Goal: Task Accomplishment & Management: Manage account settings

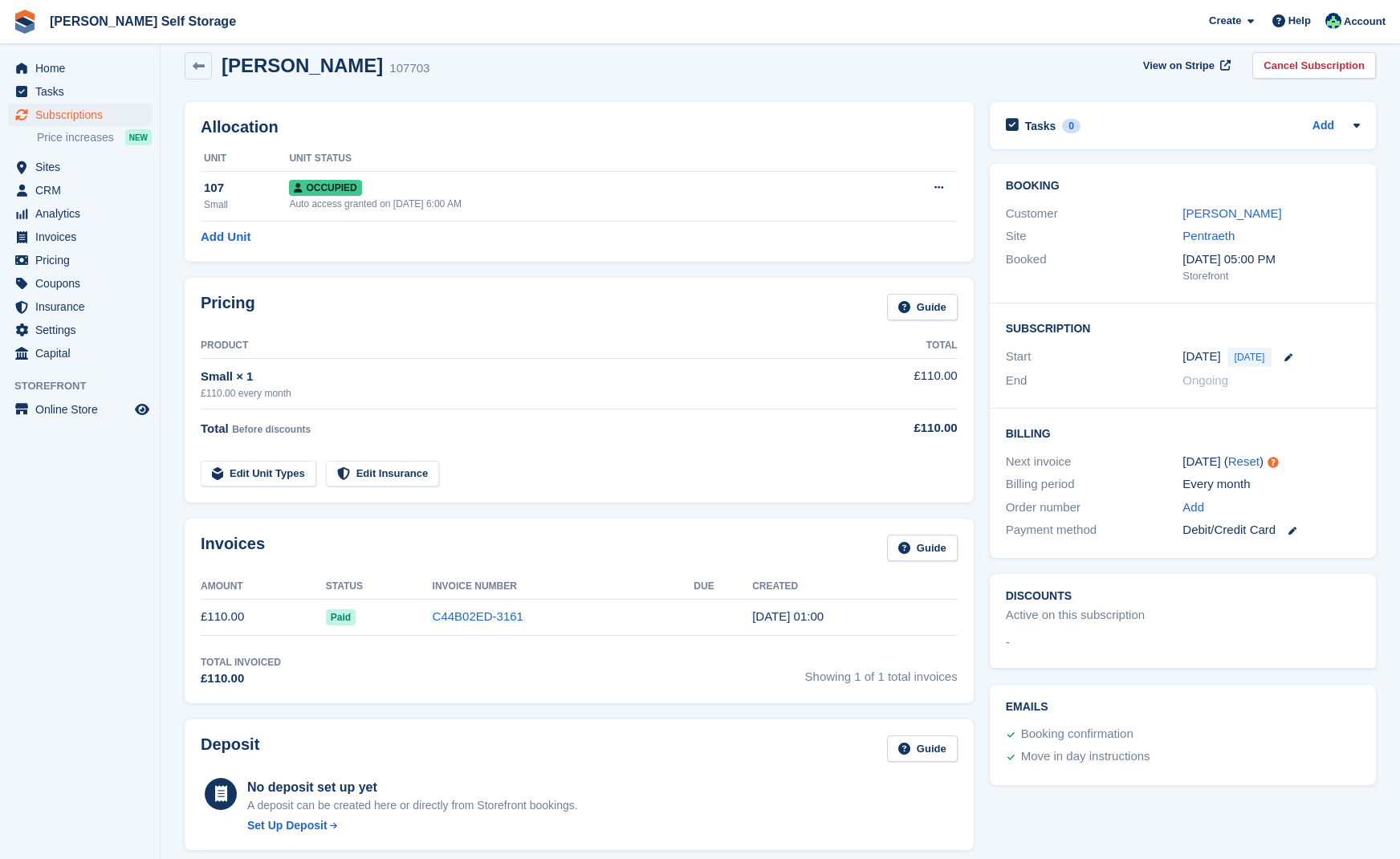
scroll to position [20, 0]
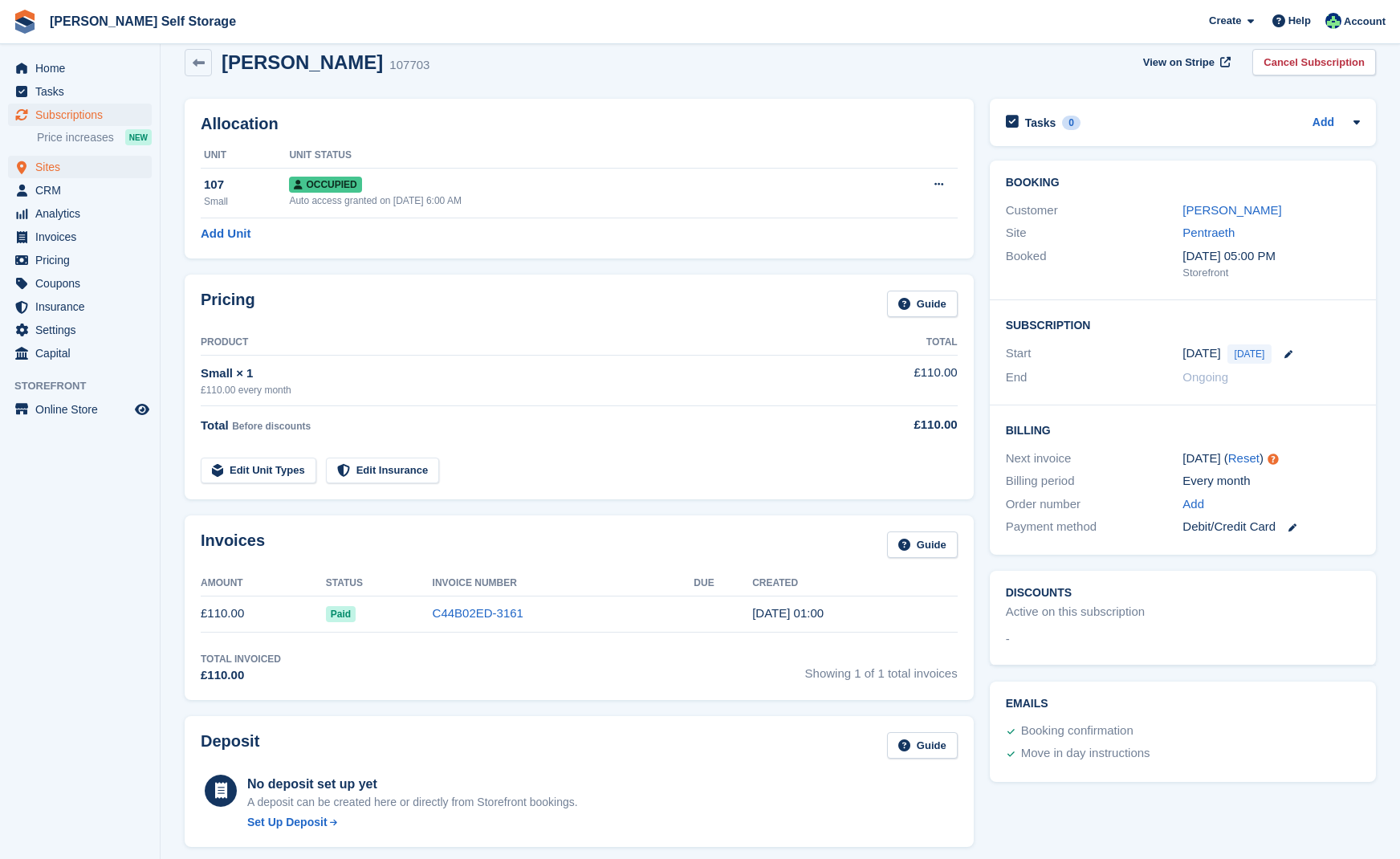
click at [47, 166] on span "Sites" at bounding box center [83, 166] width 97 height 22
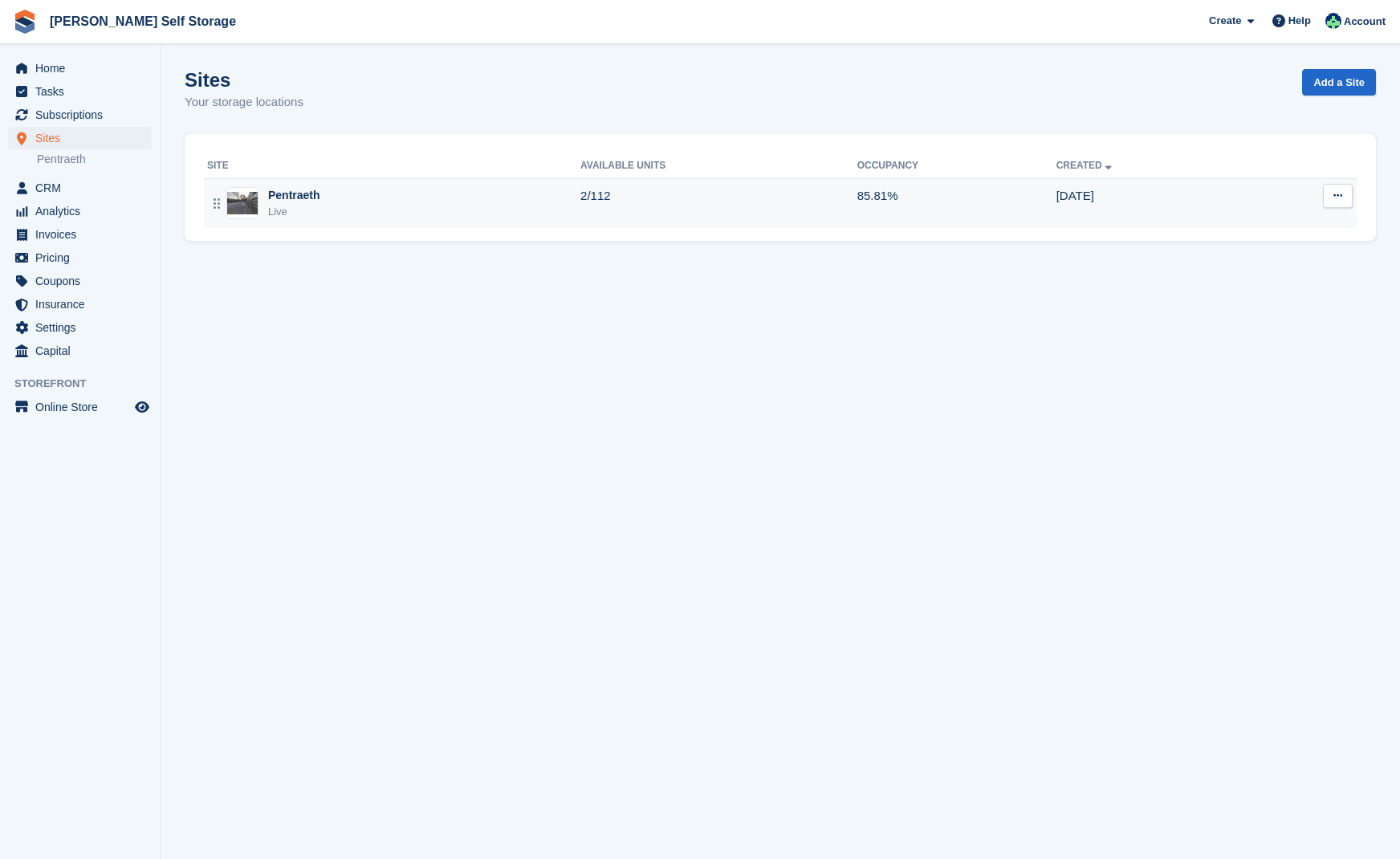
click at [290, 197] on div "Pentraeth" at bounding box center [294, 195] width 52 height 17
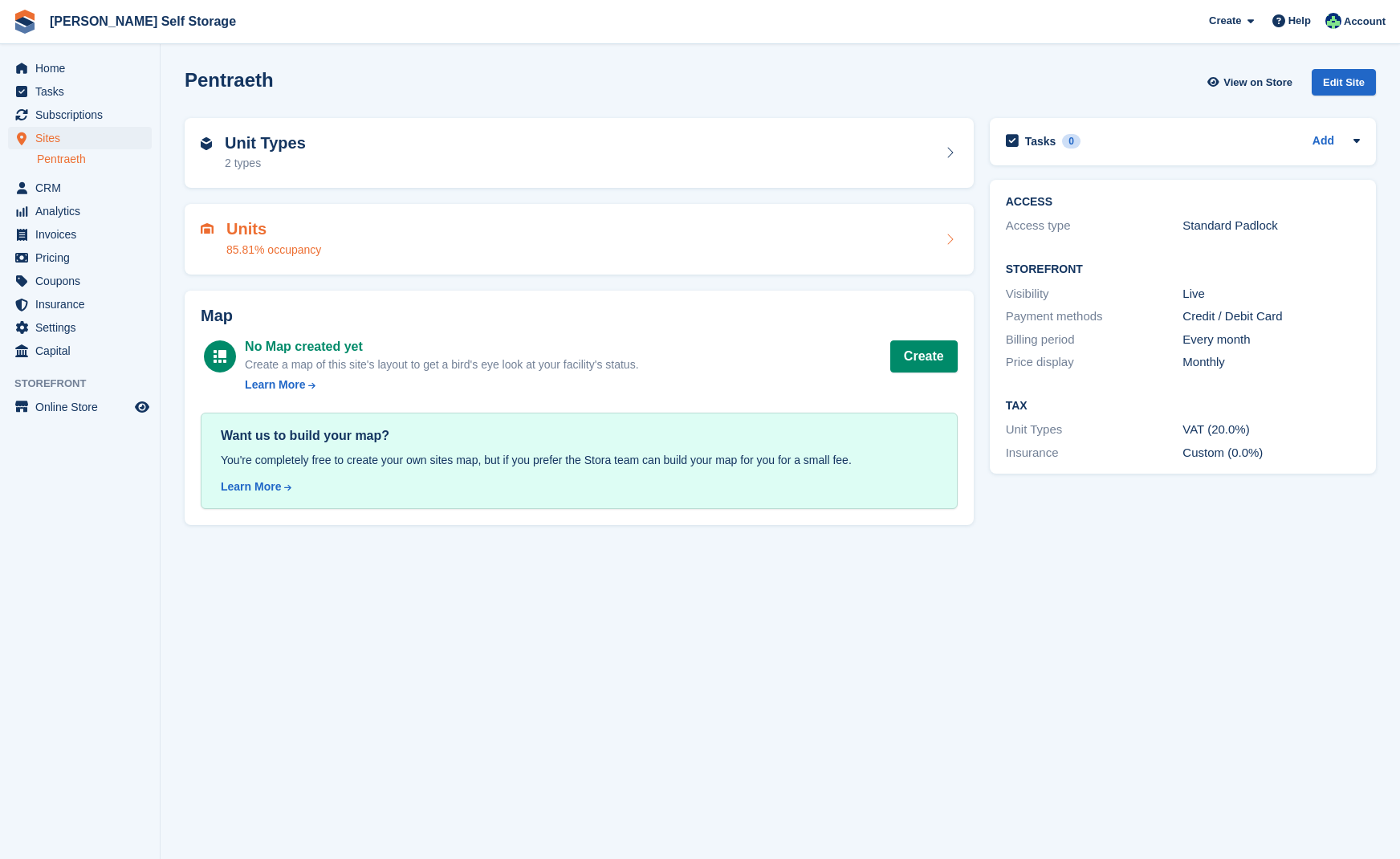
drag, startPoint x: 254, startPoint y: 231, endPoint x: 262, endPoint y: 232, distance: 8.1
click at [255, 231] on h2 "Units" at bounding box center [273, 229] width 95 height 19
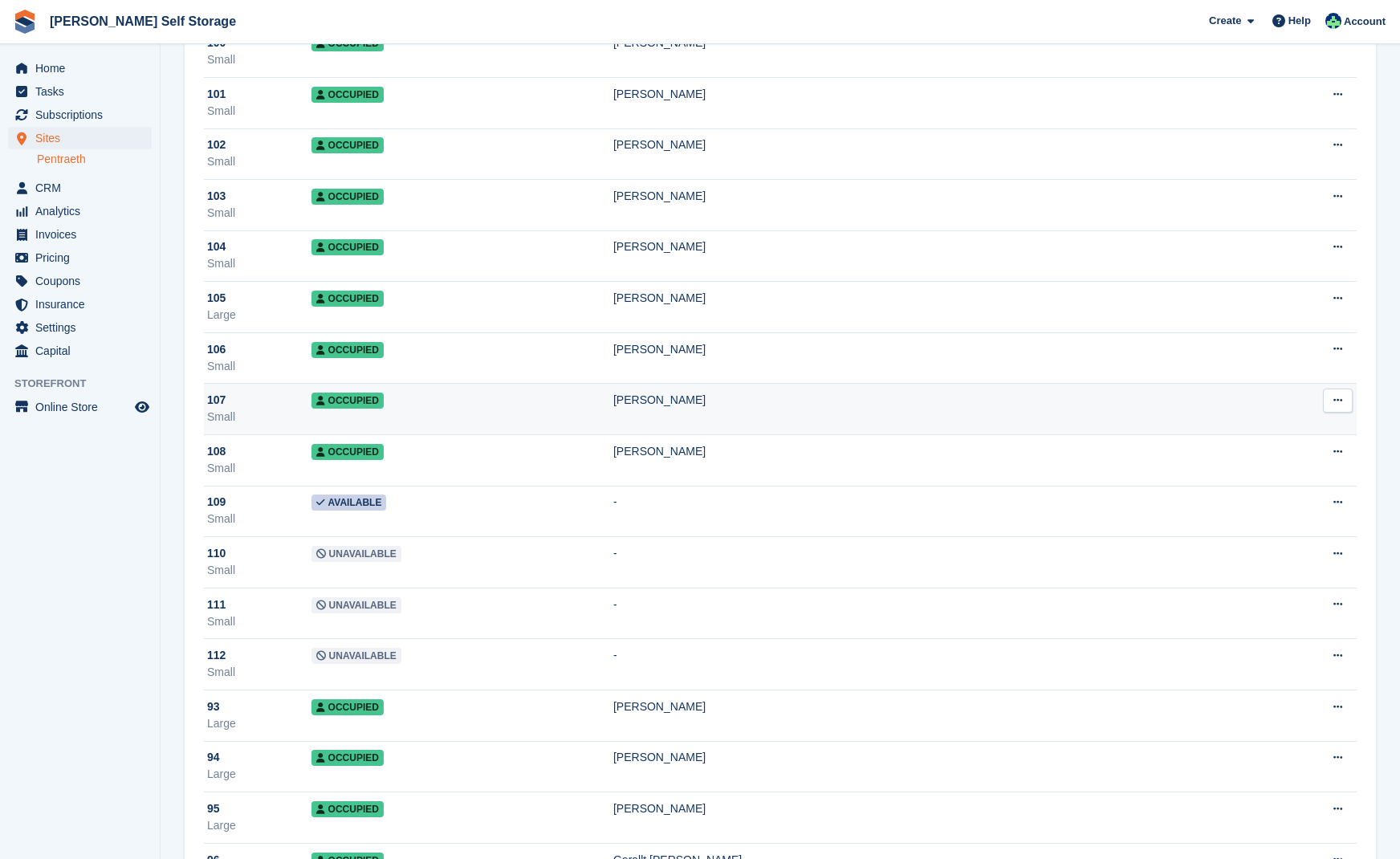
scroll to position [4867, 0]
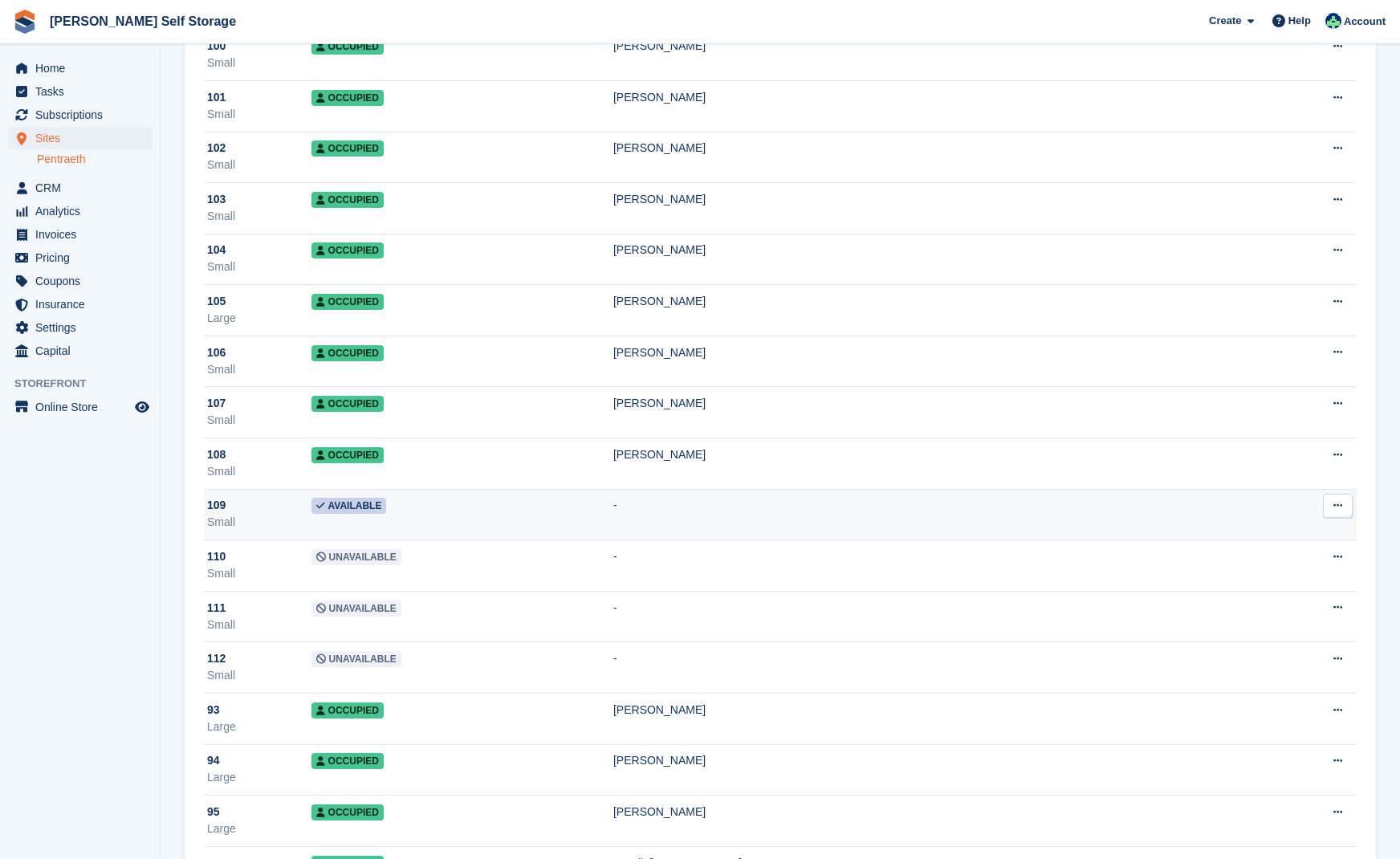
click at [363, 502] on span "Available" at bounding box center [349, 506] width 75 height 16
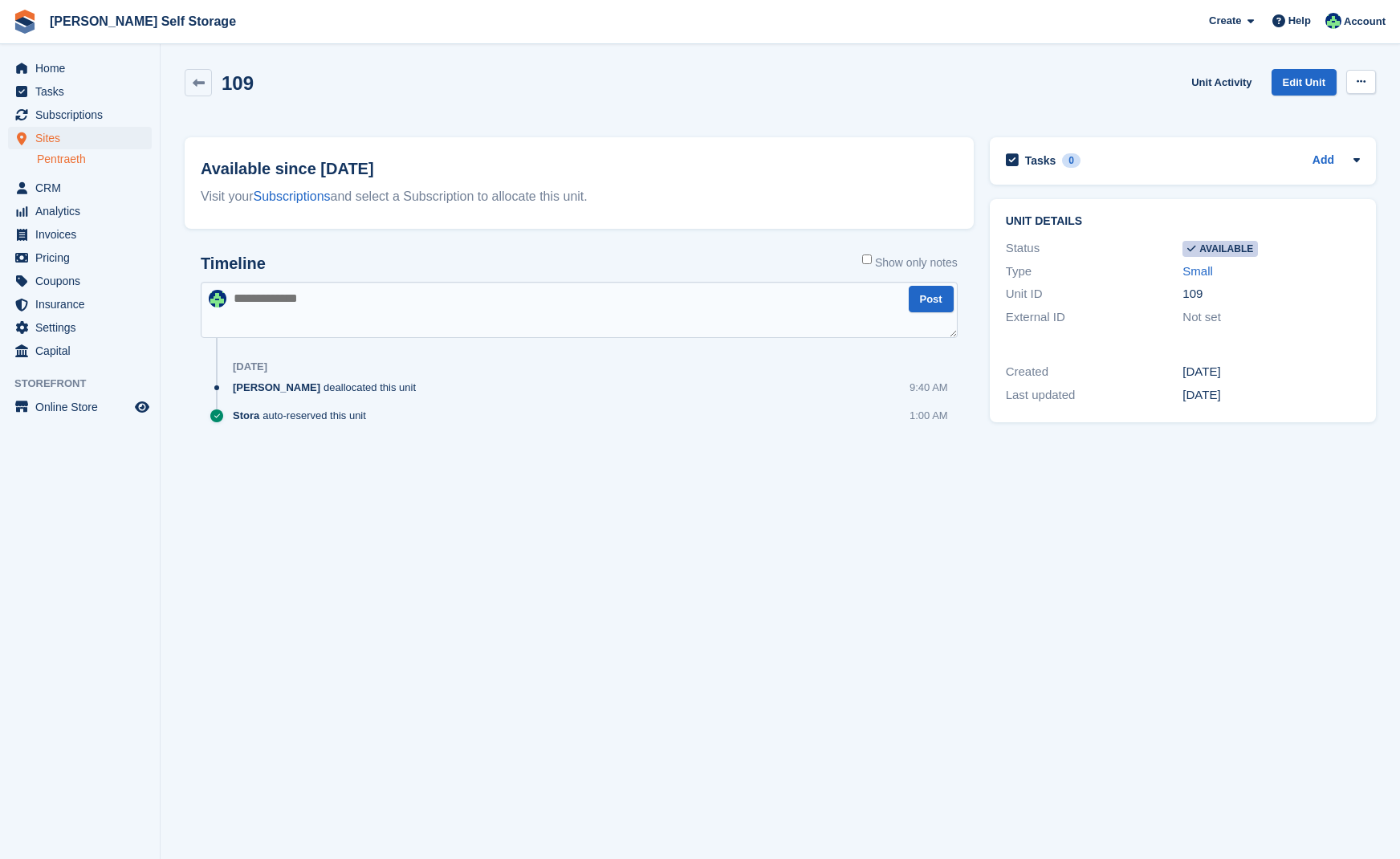
click at [1363, 80] on icon at bounding box center [1361, 82] width 9 height 11
click at [1301, 111] on p "Make unavailable" at bounding box center [1298, 114] width 139 height 21
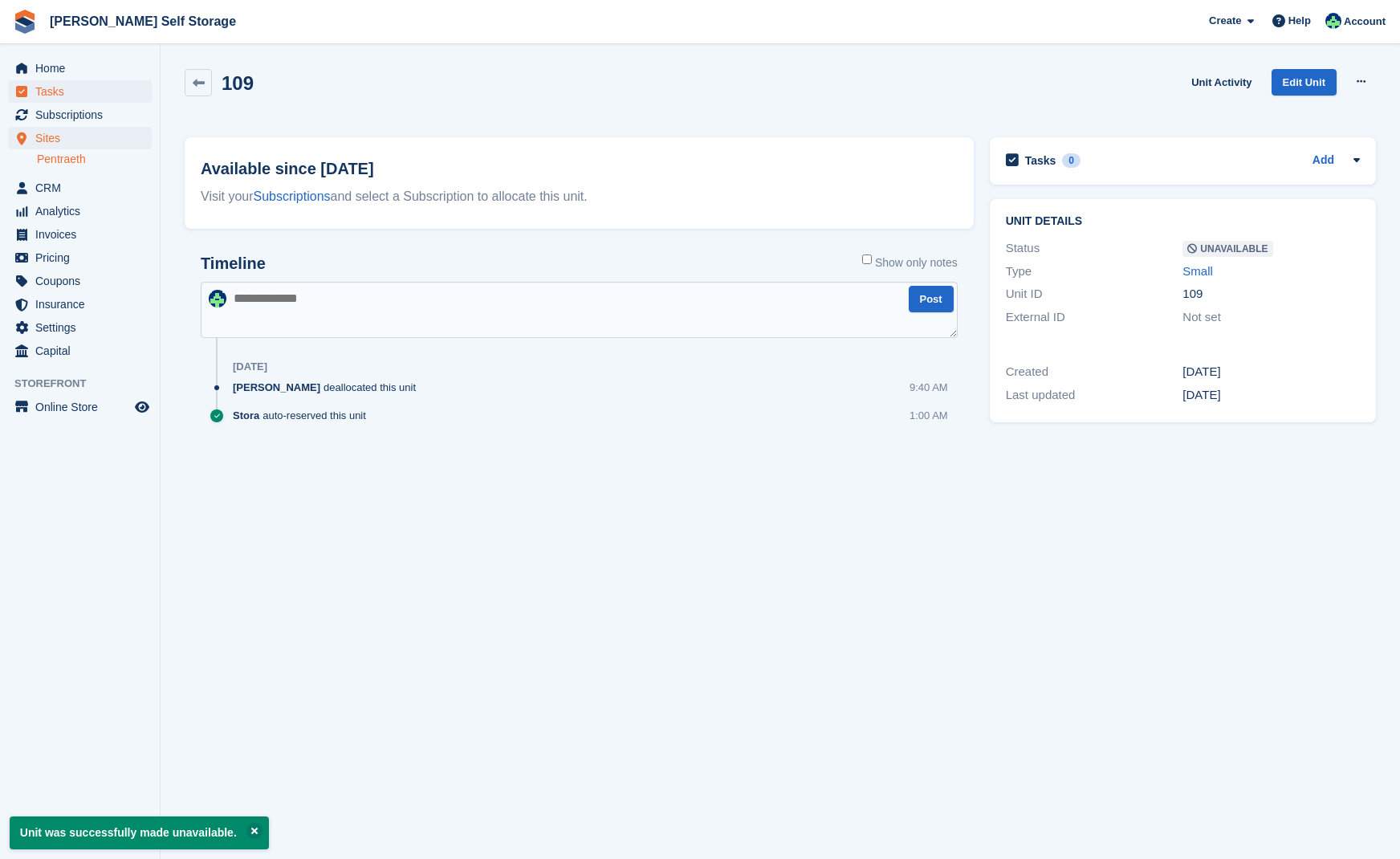
drag, startPoint x: 98, startPoint y: 113, endPoint x: 106, endPoint y: 90, distance: 24.4
click at [99, 111] on span "Subscriptions" at bounding box center [83, 114] width 97 height 22
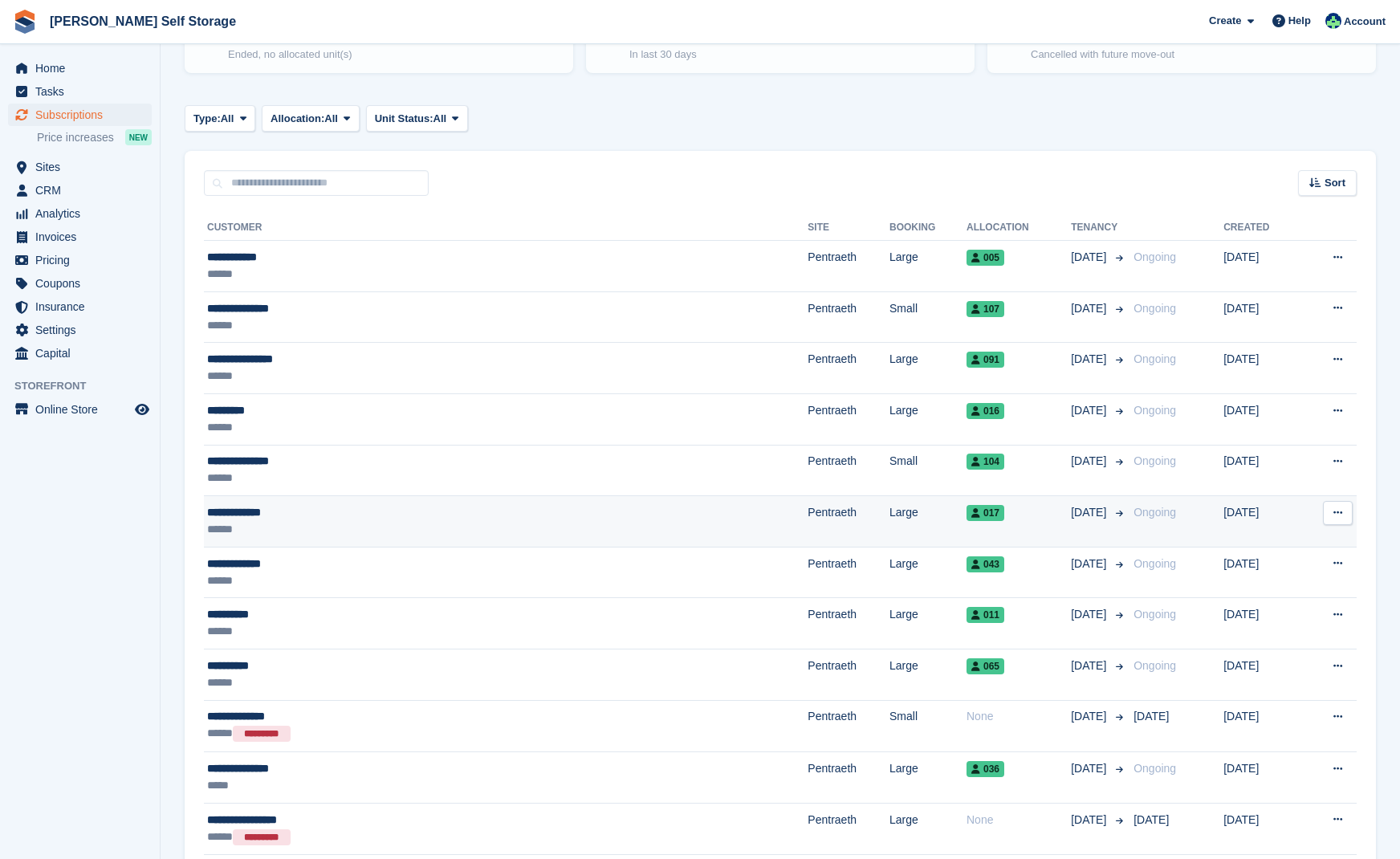
scroll to position [204, 0]
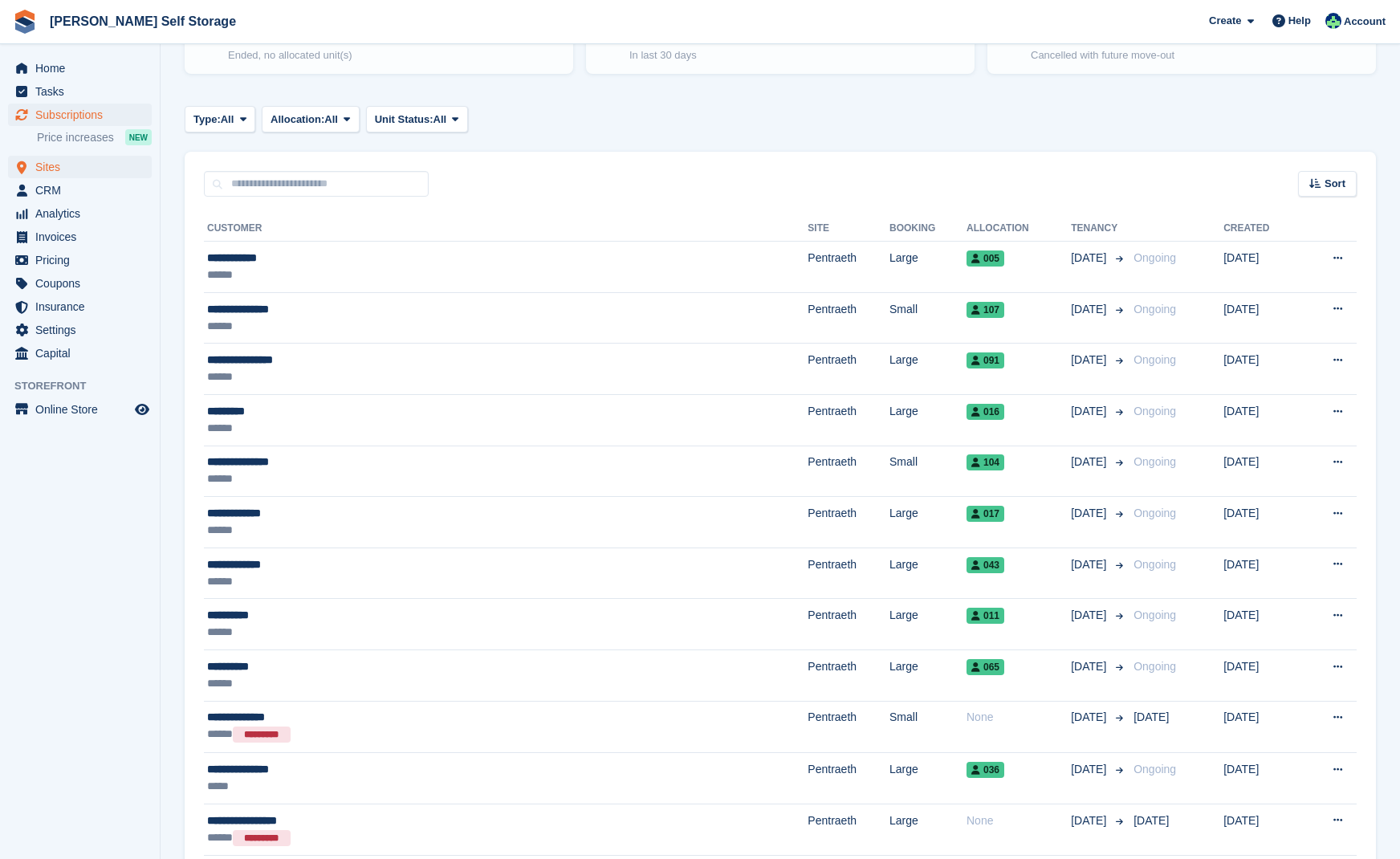
drag, startPoint x: 44, startPoint y: 167, endPoint x: 100, endPoint y: 176, distance: 56.7
click at [44, 167] on span "Sites" at bounding box center [83, 166] width 97 height 22
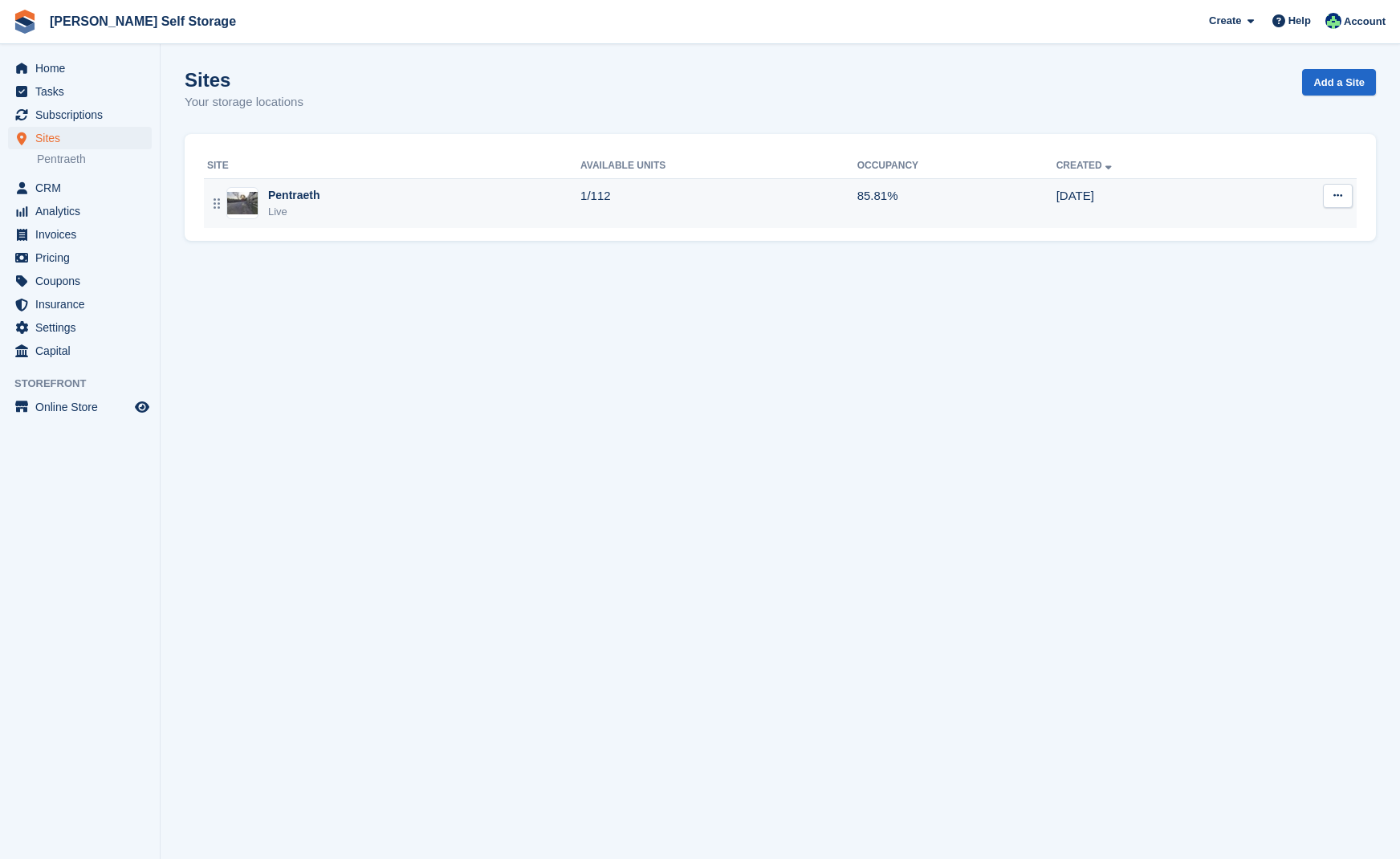
click at [295, 195] on div "Pentraeth" at bounding box center [294, 195] width 52 height 17
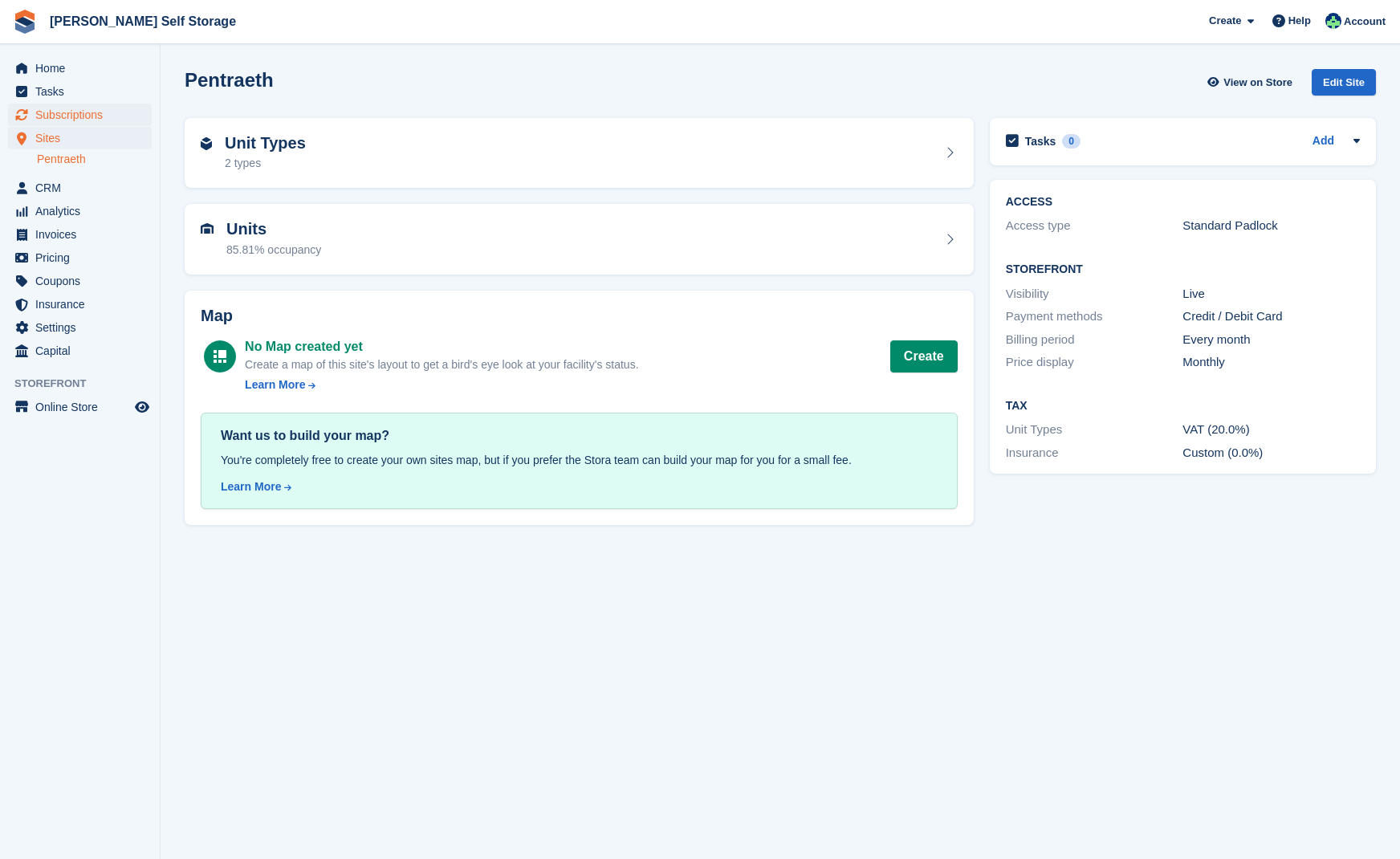
click at [65, 115] on span "Subscriptions" at bounding box center [83, 114] width 97 height 22
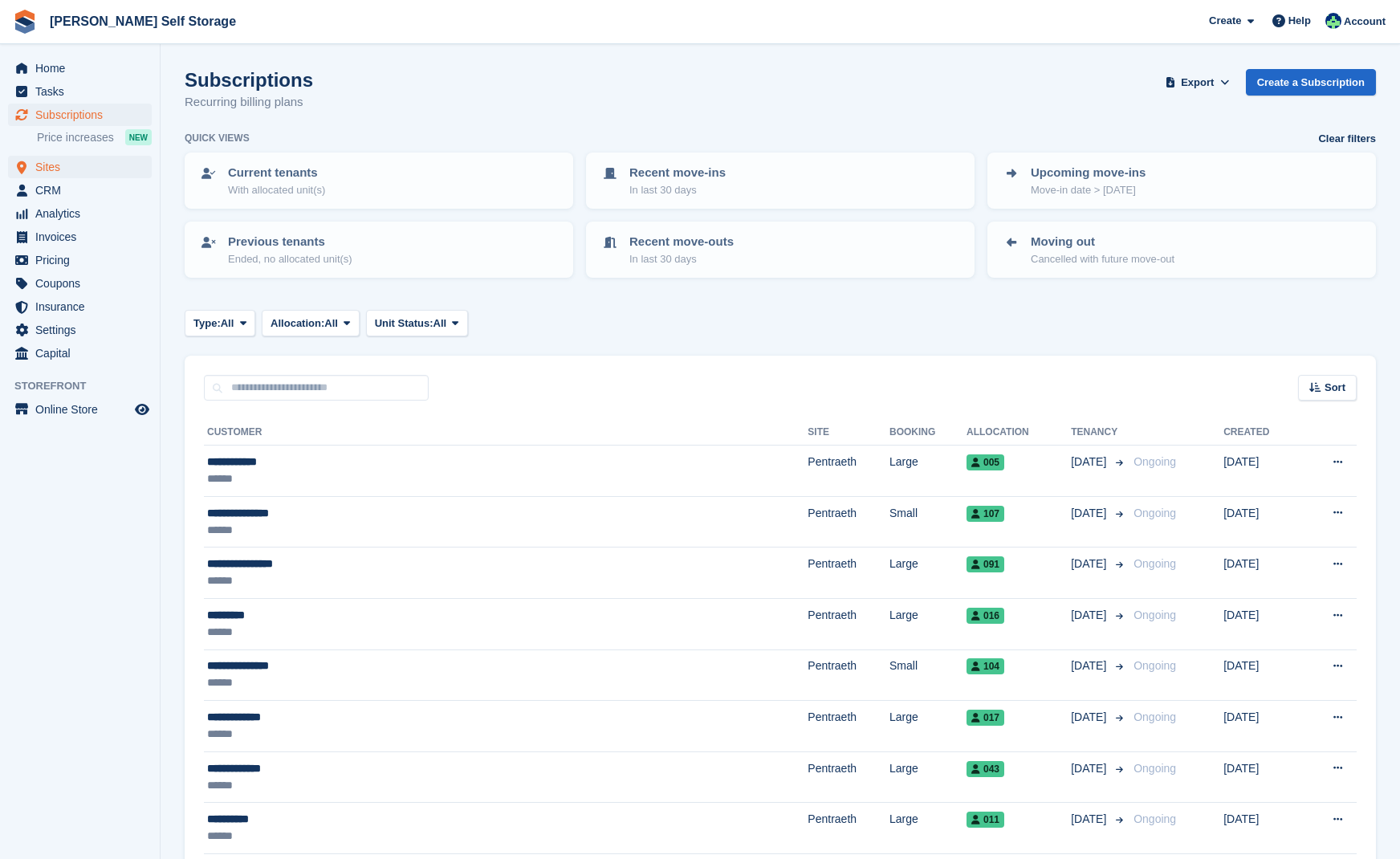
click at [54, 165] on span "Sites" at bounding box center [83, 166] width 97 height 22
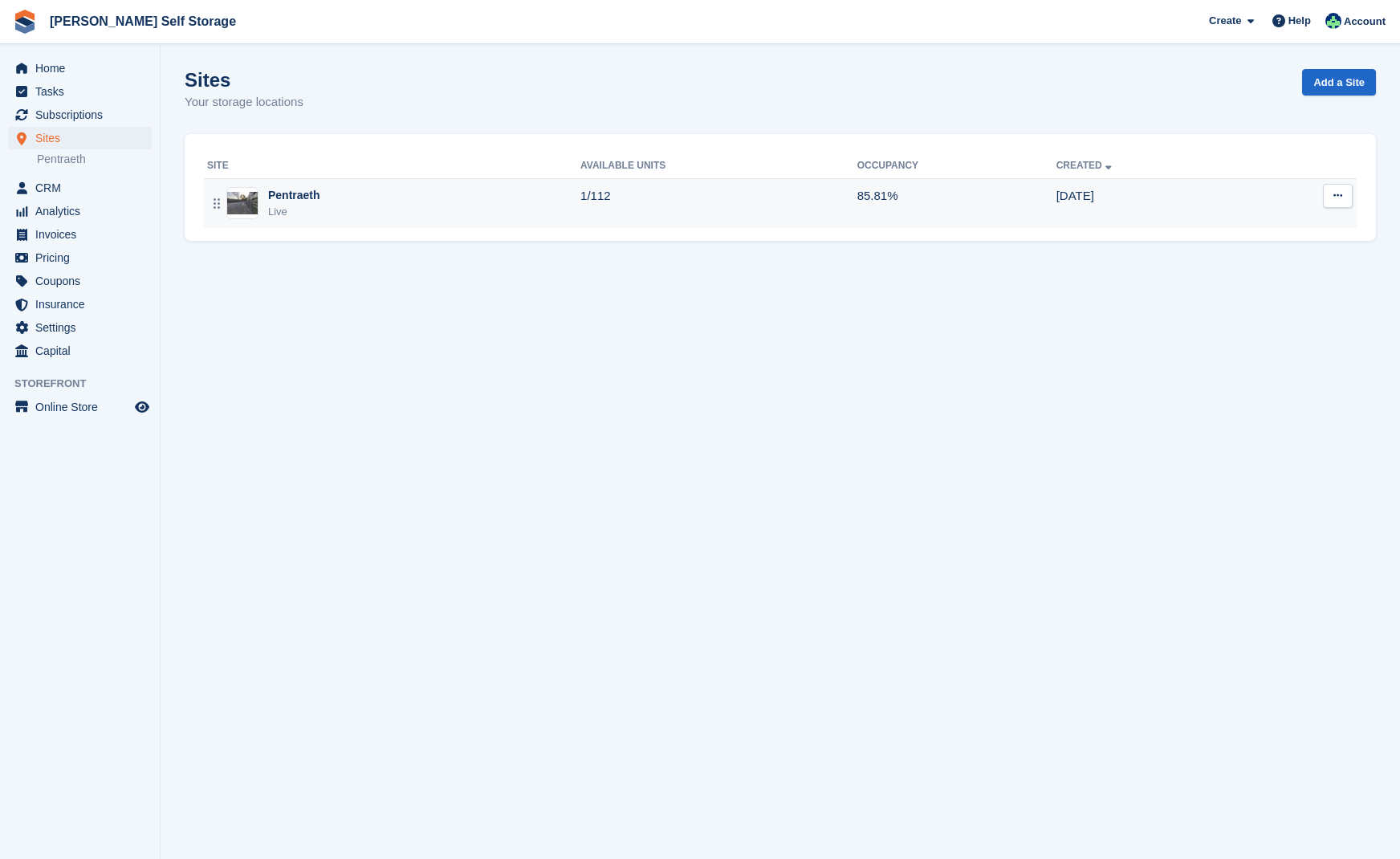
click at [279, 198] on div "Pentraeth" at bounding box center [294, 195] width 52 height 17
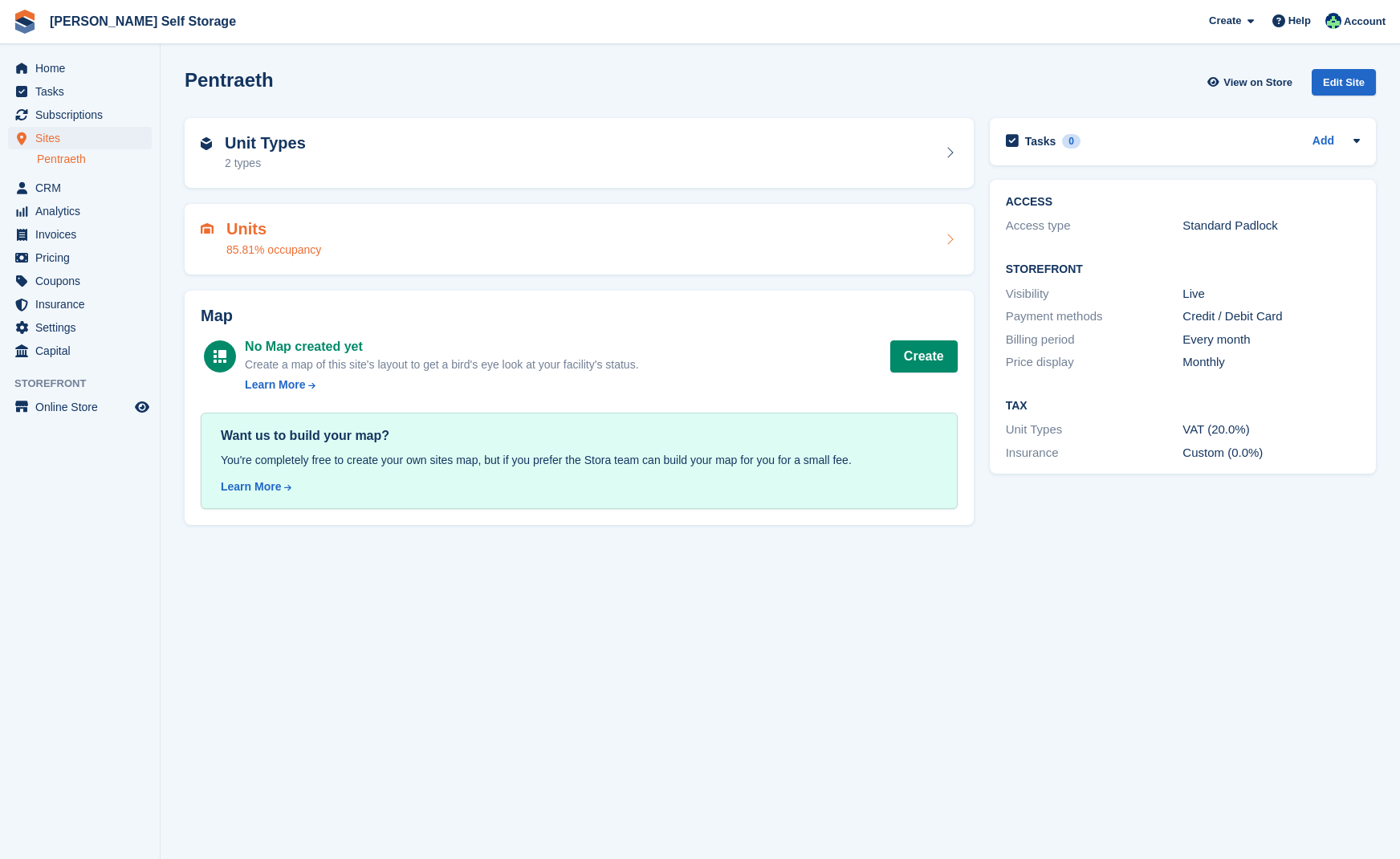
click at [258, 221] on h2 "Units" at bounding box center [273, 229] width 95 height 19
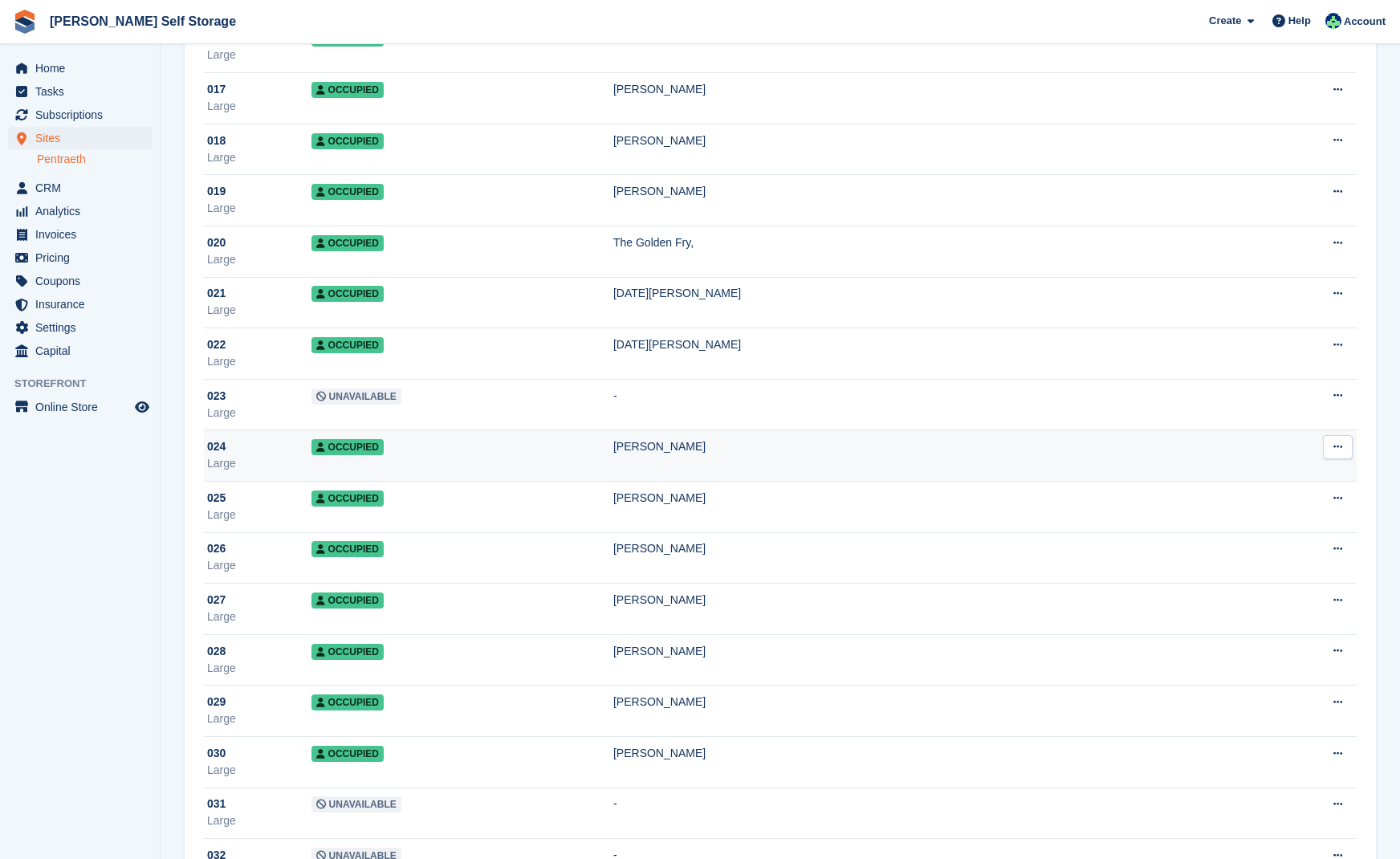
scroll to position [960, 0]
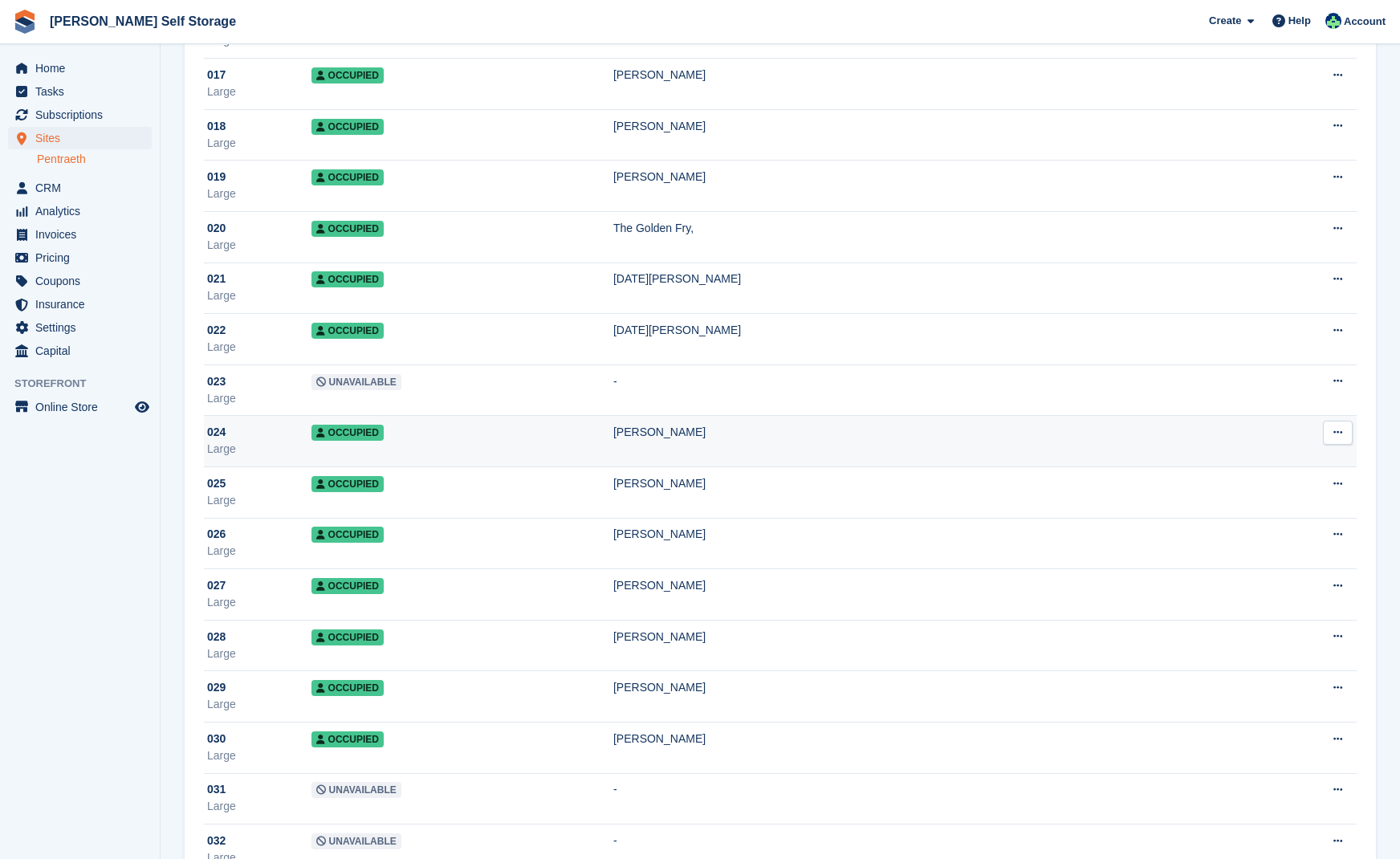
click at [566, 448] on td "Occupied" at bounding box center [463, 441] width 302 height 51
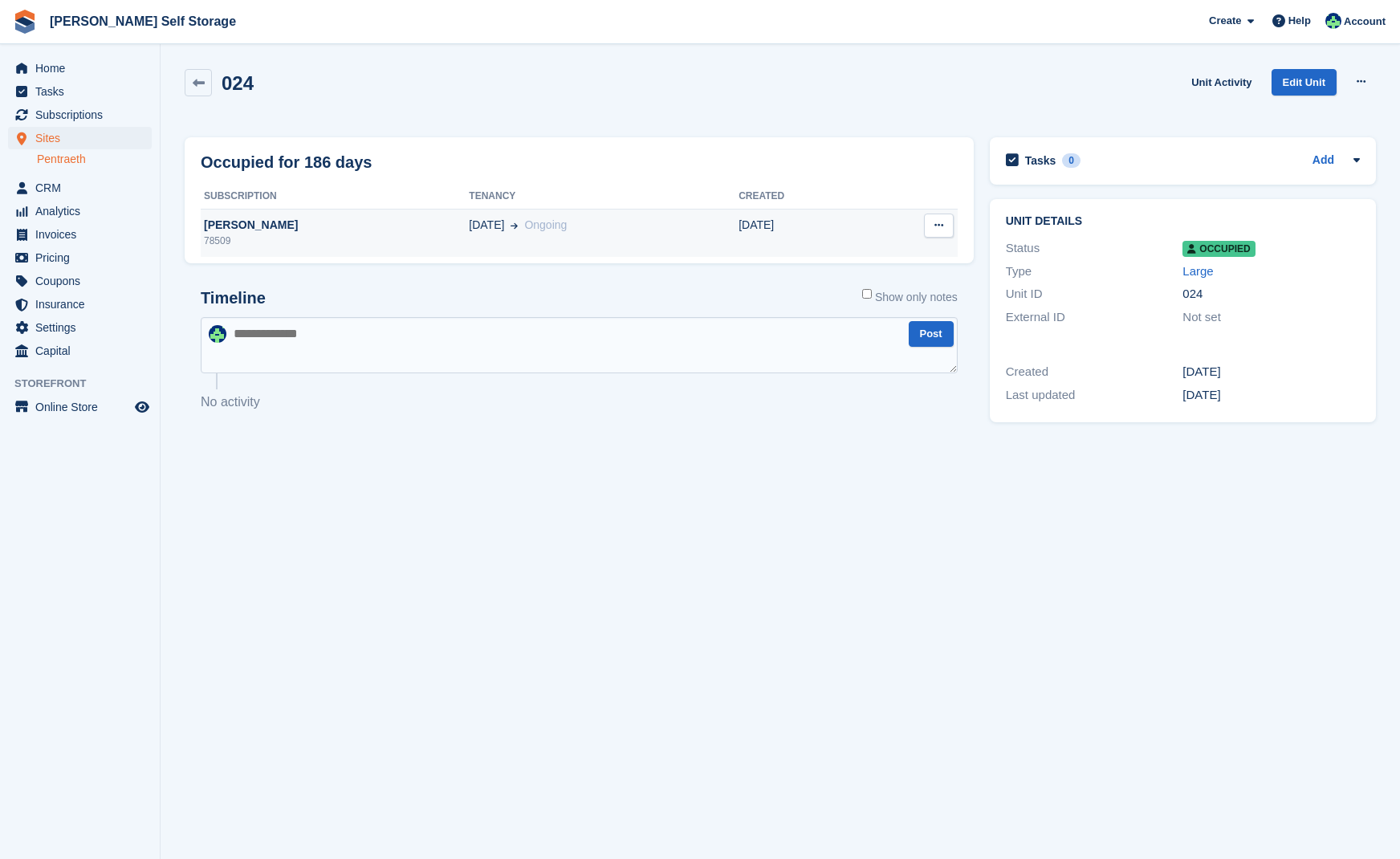
click at [256, 225] on div "[PERSON_NAME]" at bounding box center [335, 225] width 268 height 17
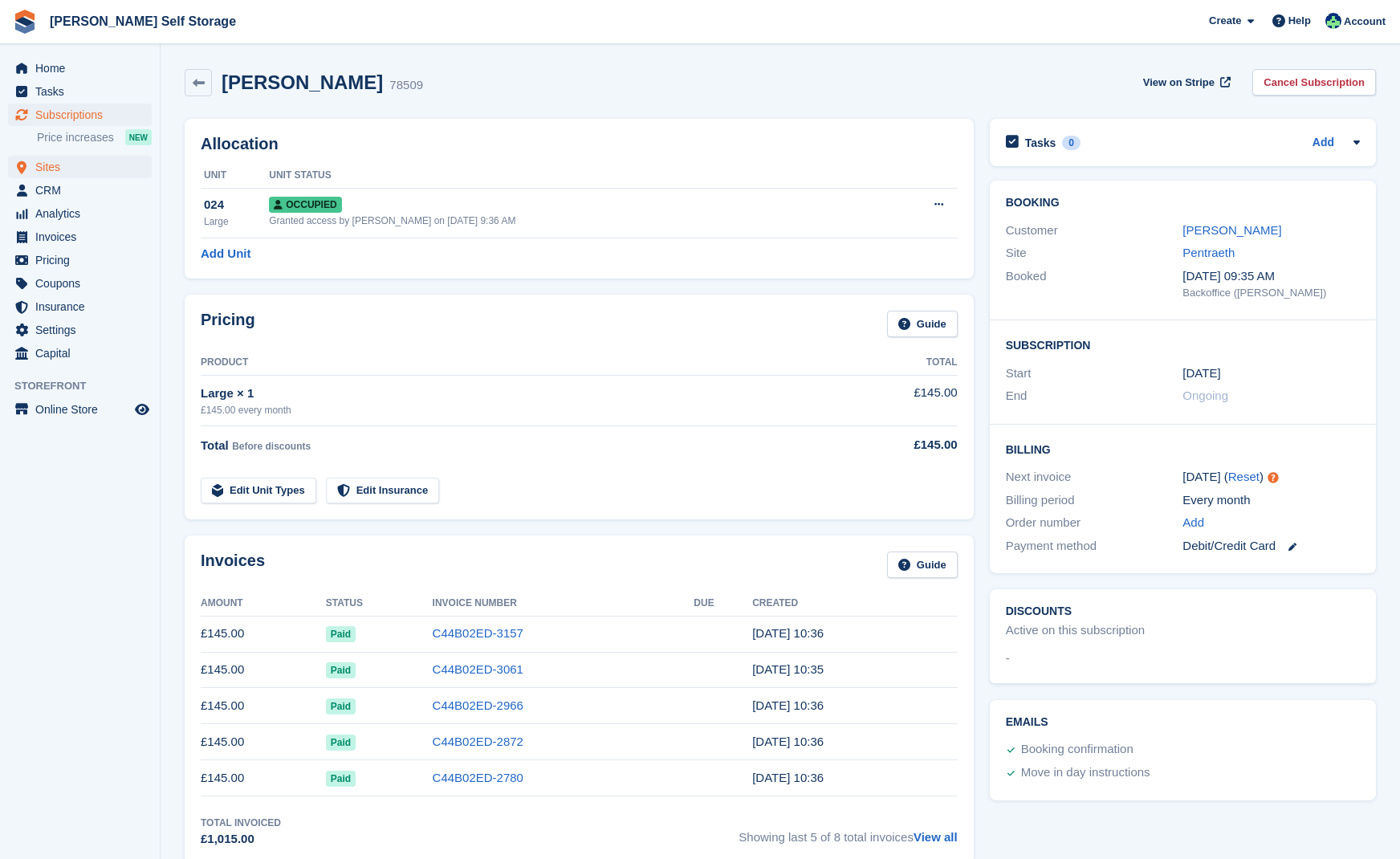
drag, startPoint x: 61, startPoint y: 166, endPoint x: 72, endPoint y: 166, distance: 11.0
click at [61, 166] on span "Sites" at bounding box center [83, 166] width 97 height 22
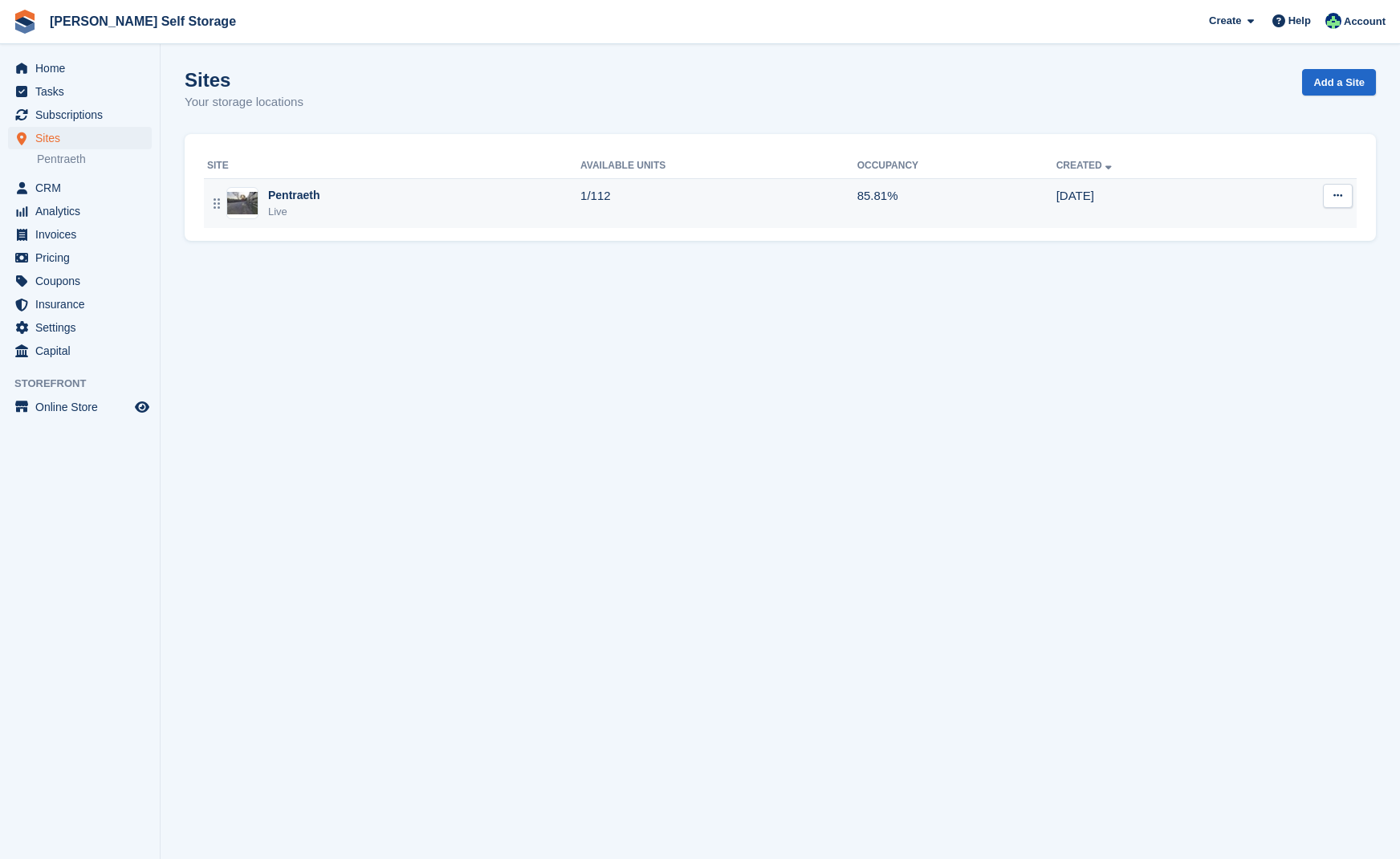
click at [274, 200] on div "Pentraeth" at bounding box center [294, 195] width 52 height 17
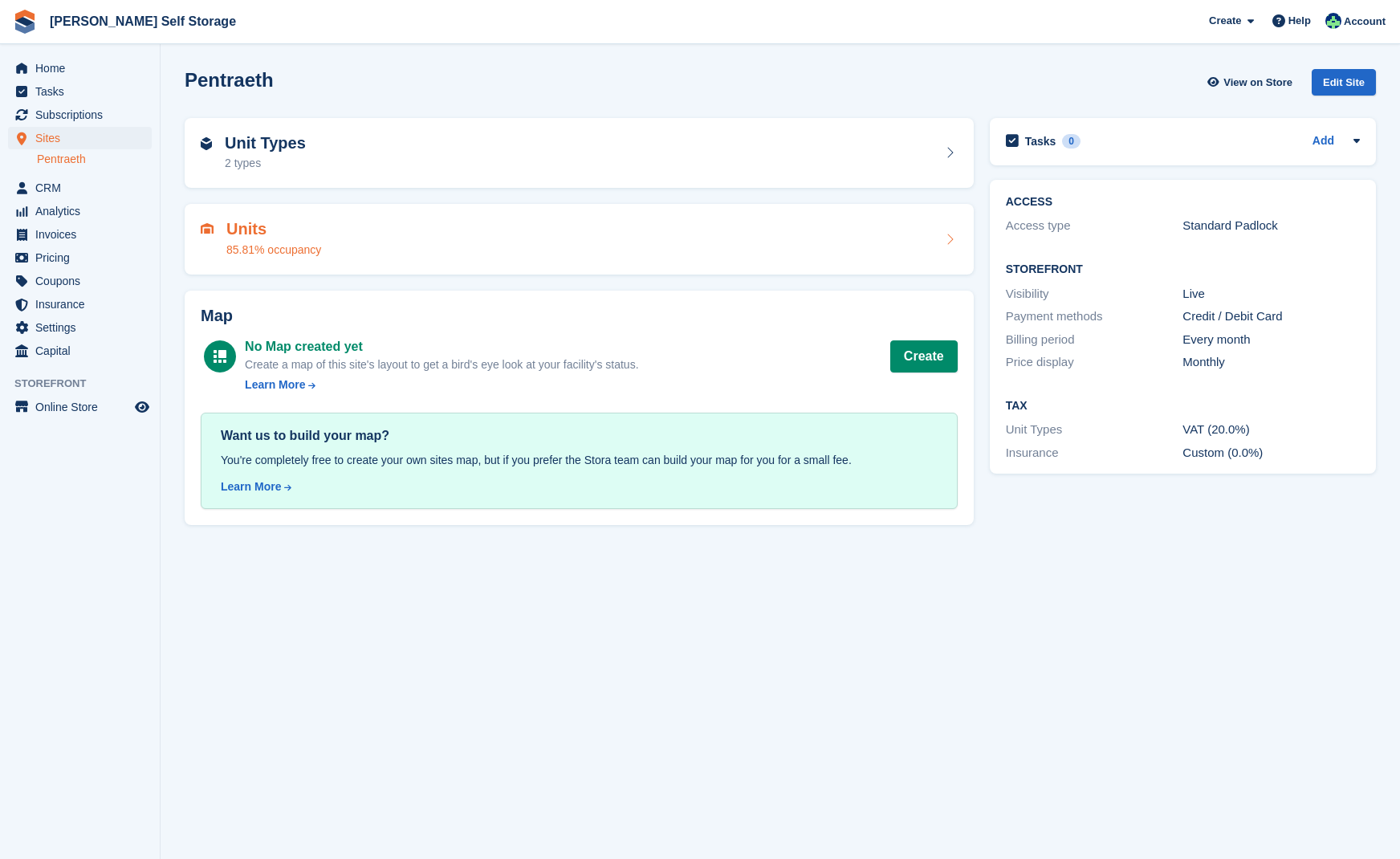
click at [283, 236] on h2 "Units" at bounding box center [273, 229] width 95 height 19
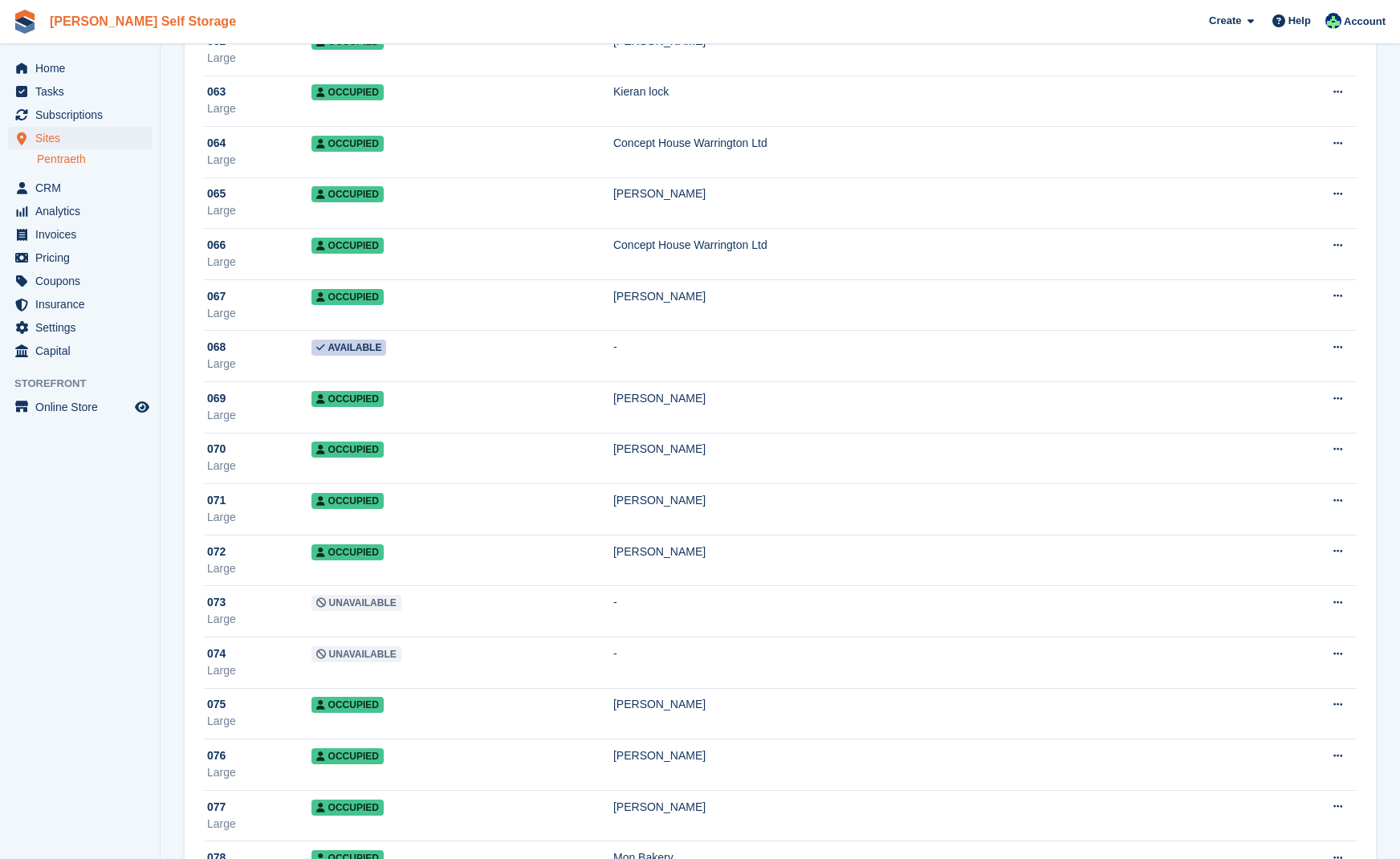
scroll to position [3288, 0]
